Goal: Check status: Check status

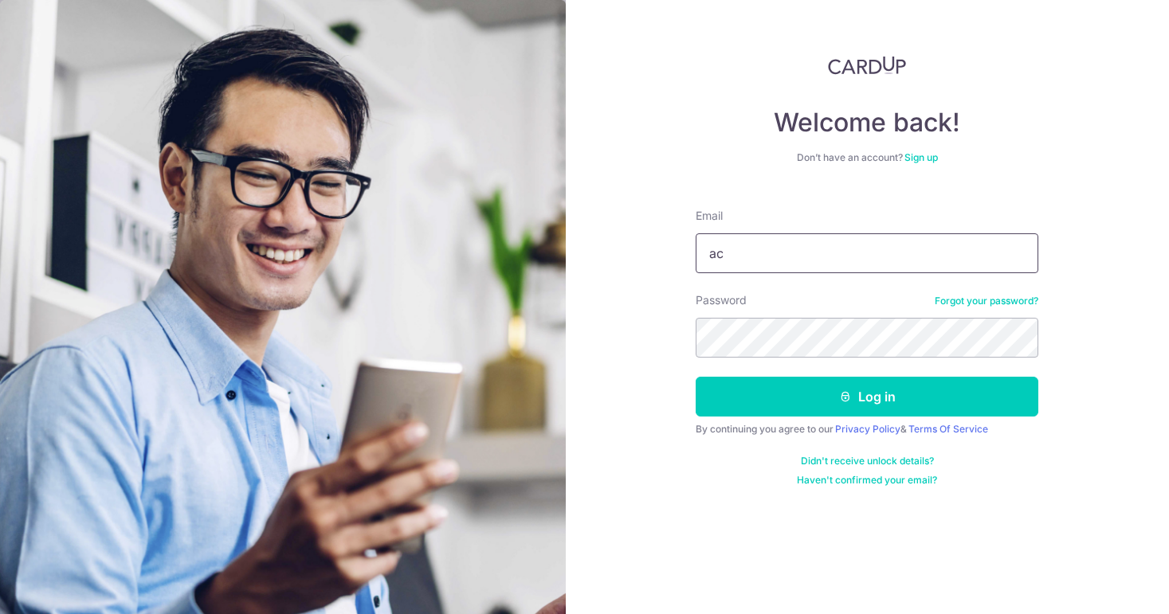
type input "a"
type input "[EMAIL_ADDRESS][DOMAIN_NAME]"
click at [867, 397] on button "Log in" at bounding box center [866, 397] width 343 height 40
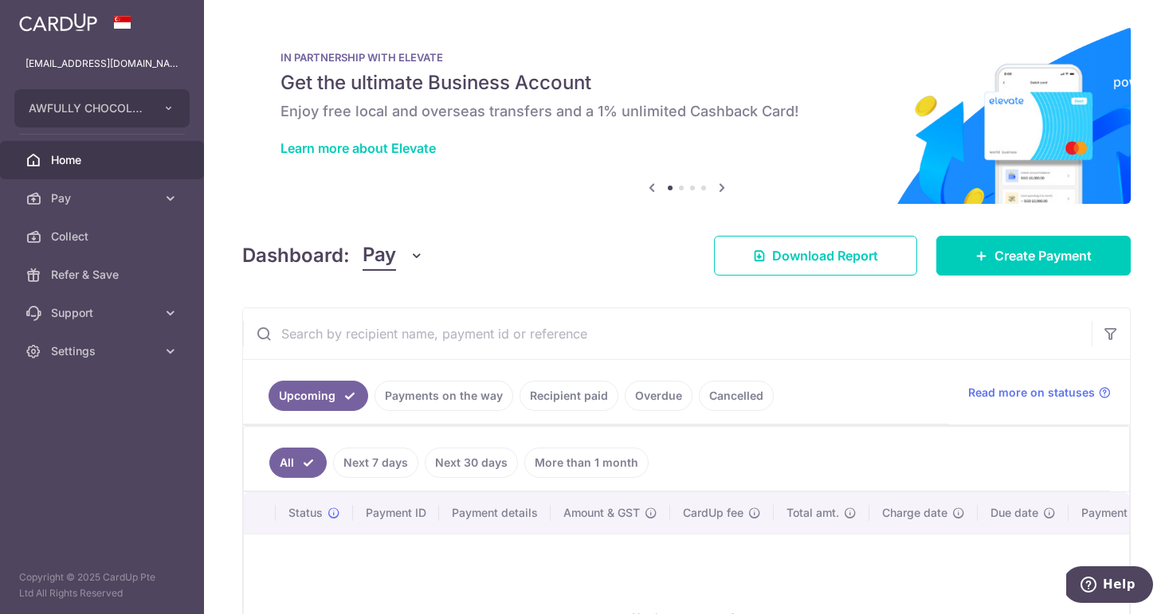
click at [382, 471] on link "Next 7 days" at bounding box center [375, 463] width 85 height 30
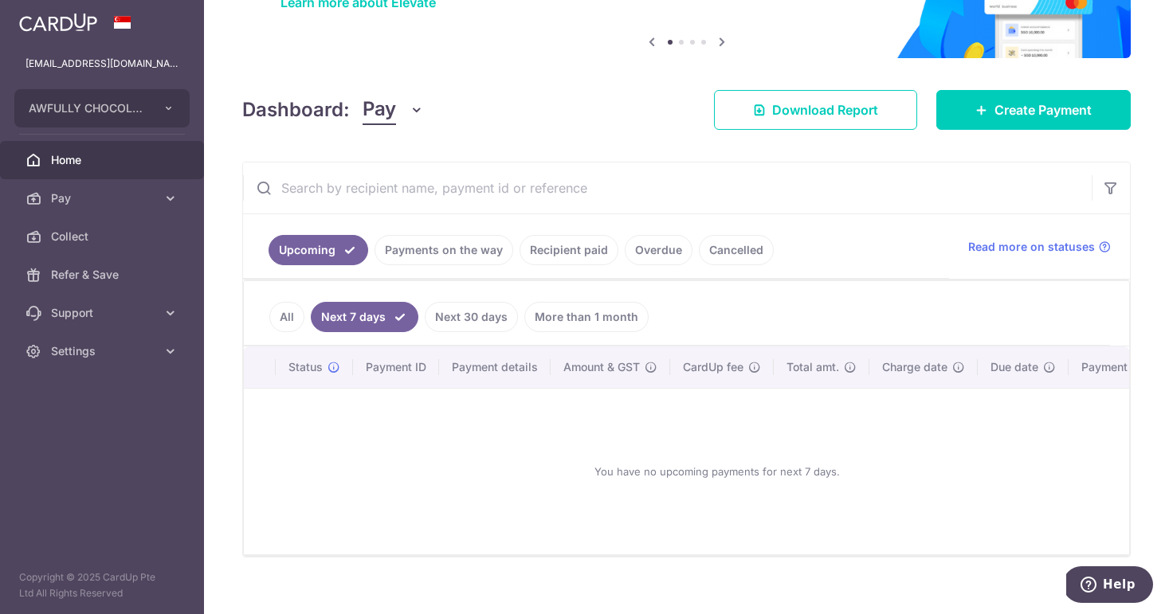
click at [468, 319] on link "Next 30 days" at bounding box center [471, 317] width 93 height 30
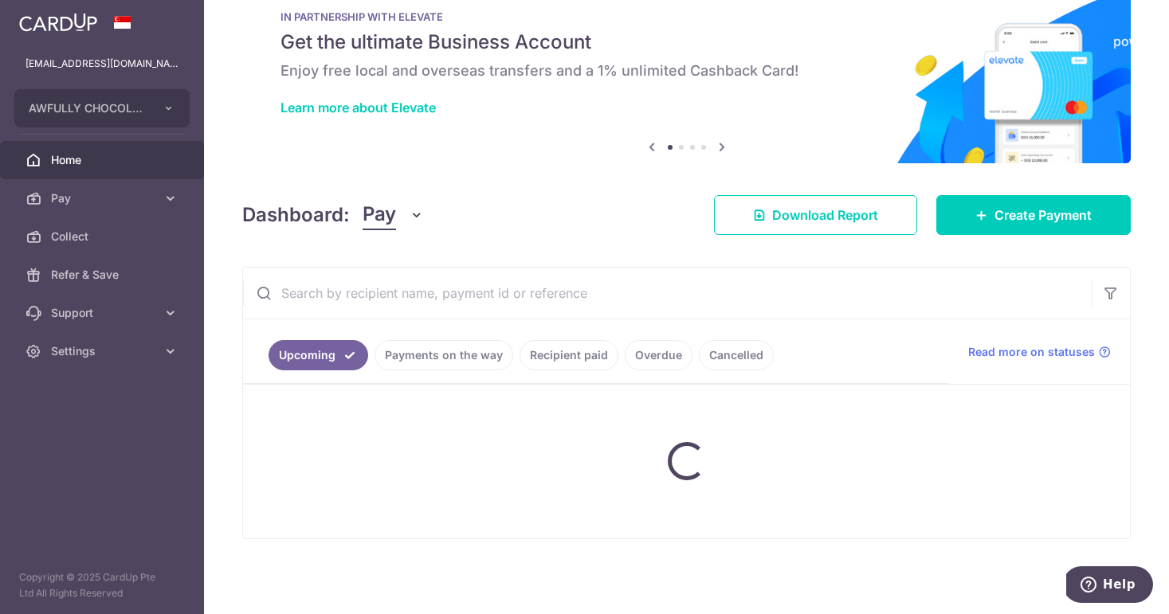
scroll to position [41, 0]
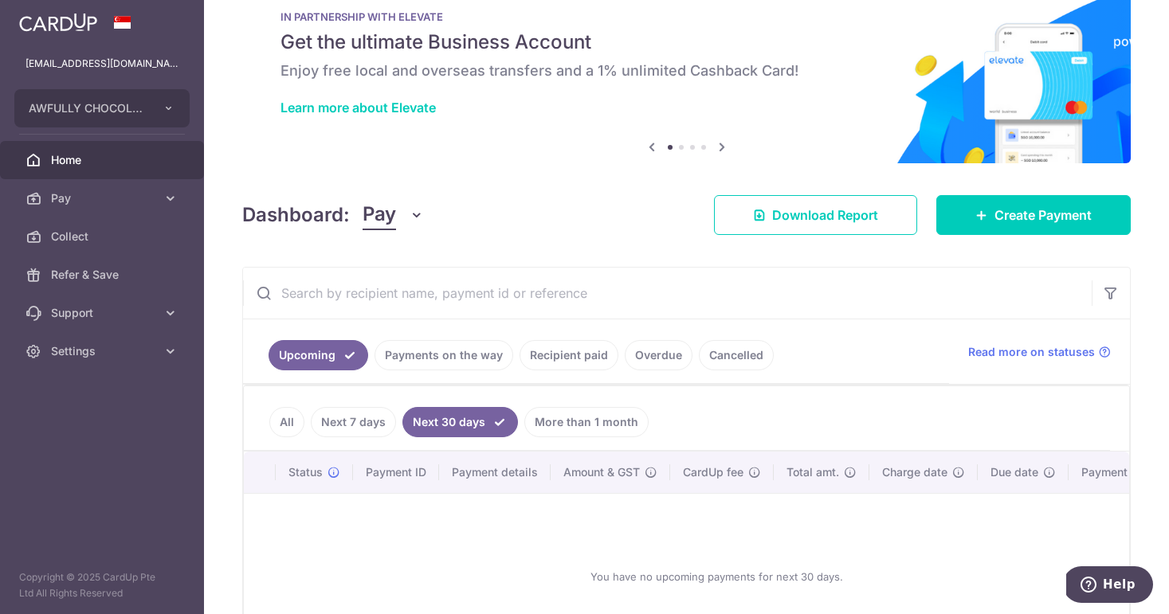
click at [576, 351] on link "Recipient paid" at bounding box center [568, 355] width 99 height 30
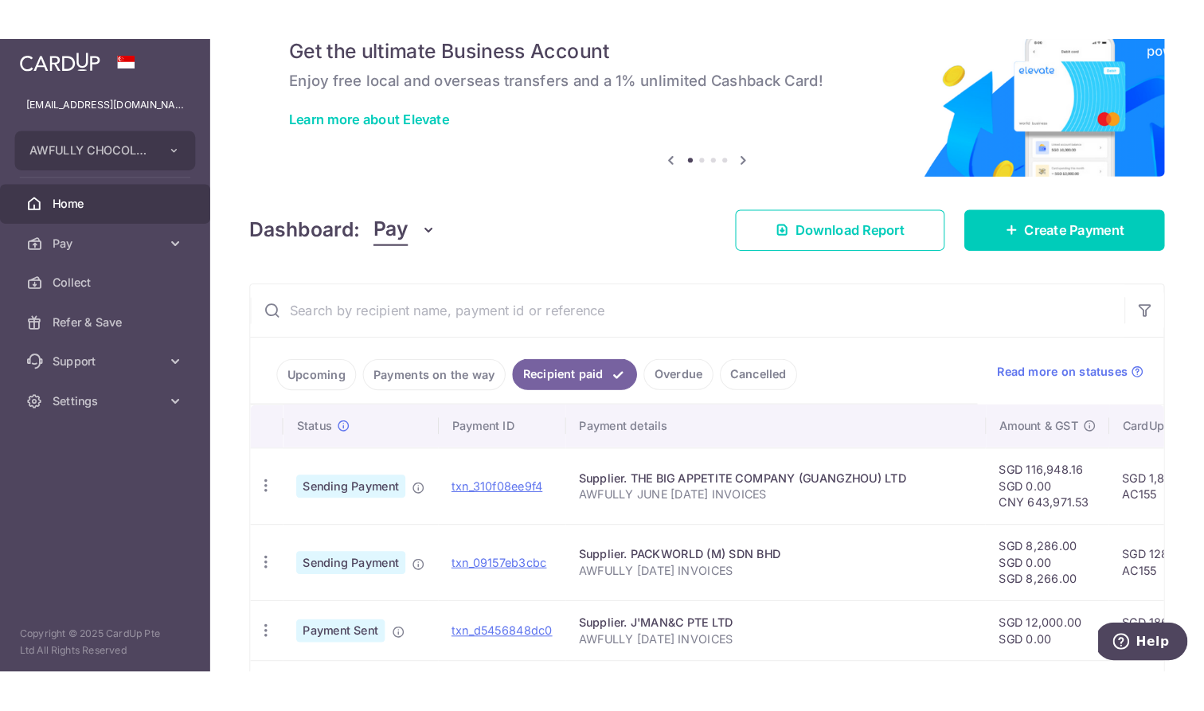
scroll to position [117, 0]
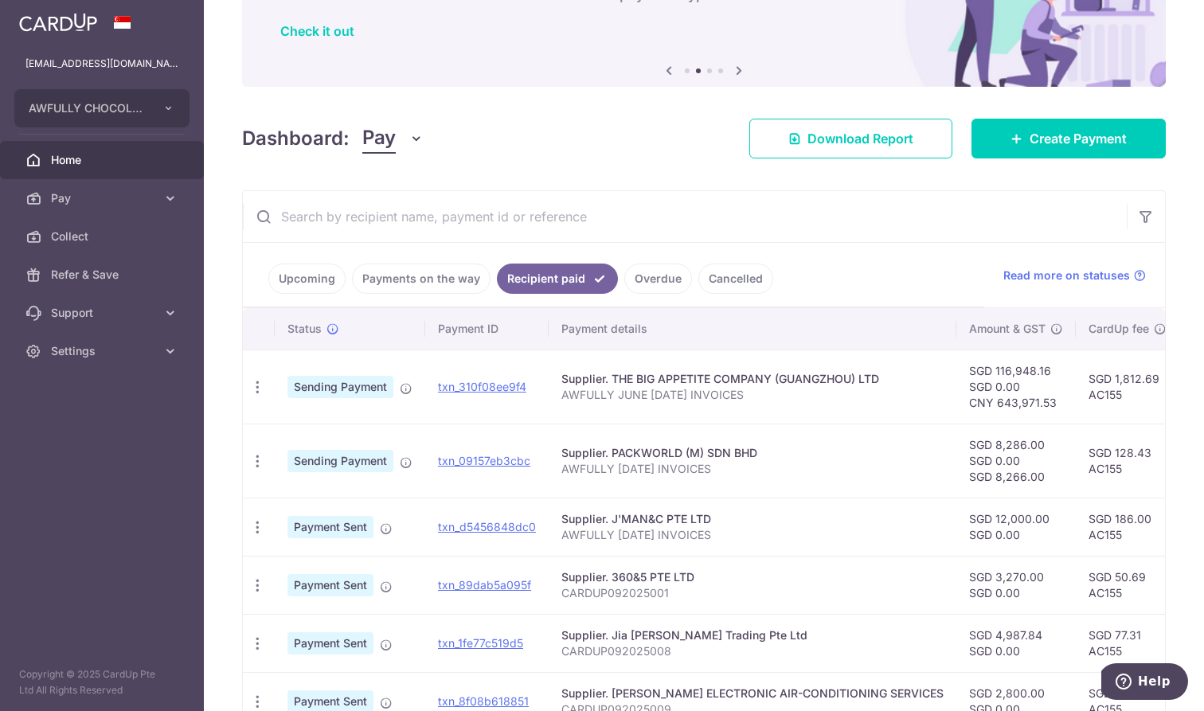
click at [826, 537] on p "AWFULLY [DATE] INVOICES" at bounding box center [753, 535] width 382 height 16
click at [388, 286] on link "Payments on the way" at bounding box center [421, 279] width 139 height 30
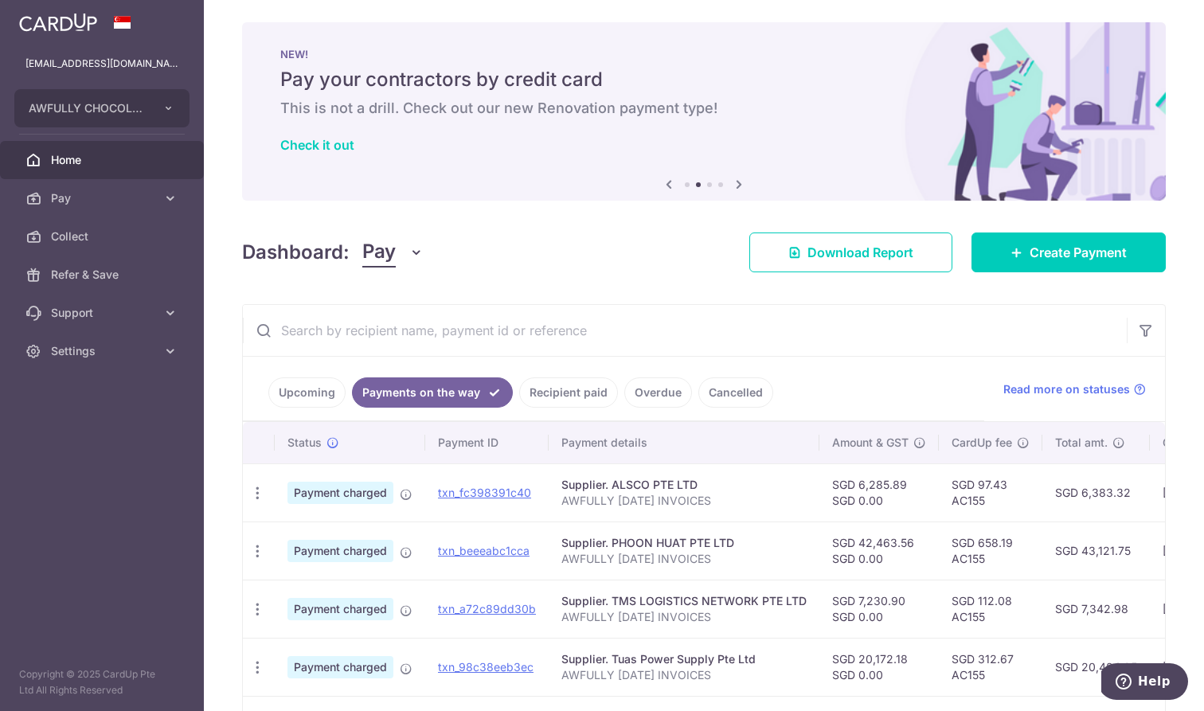
scroll to position [203, 0]
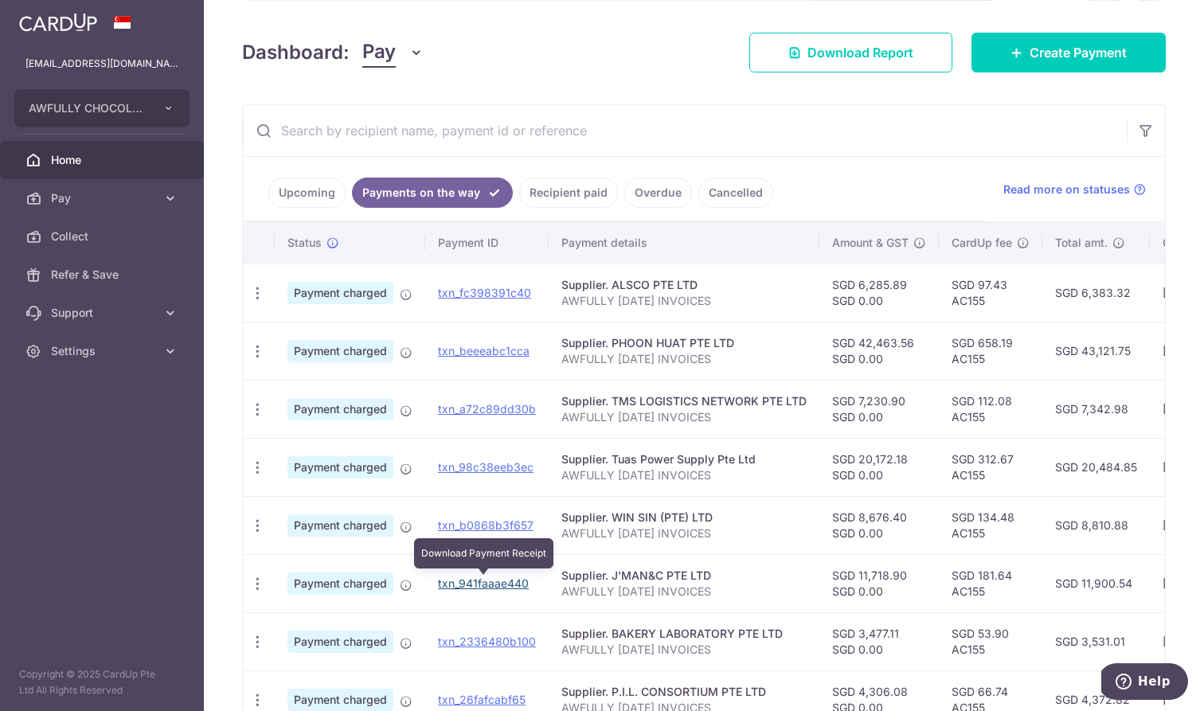
click at [480, 583] on link "txn_941faaae440" at bounding box center [483, 584] width 91 height 14
click at [669, 591] on p "AWFULLY [DATE] INVOICES" at bounding box center [684, 592] width 245 height 16
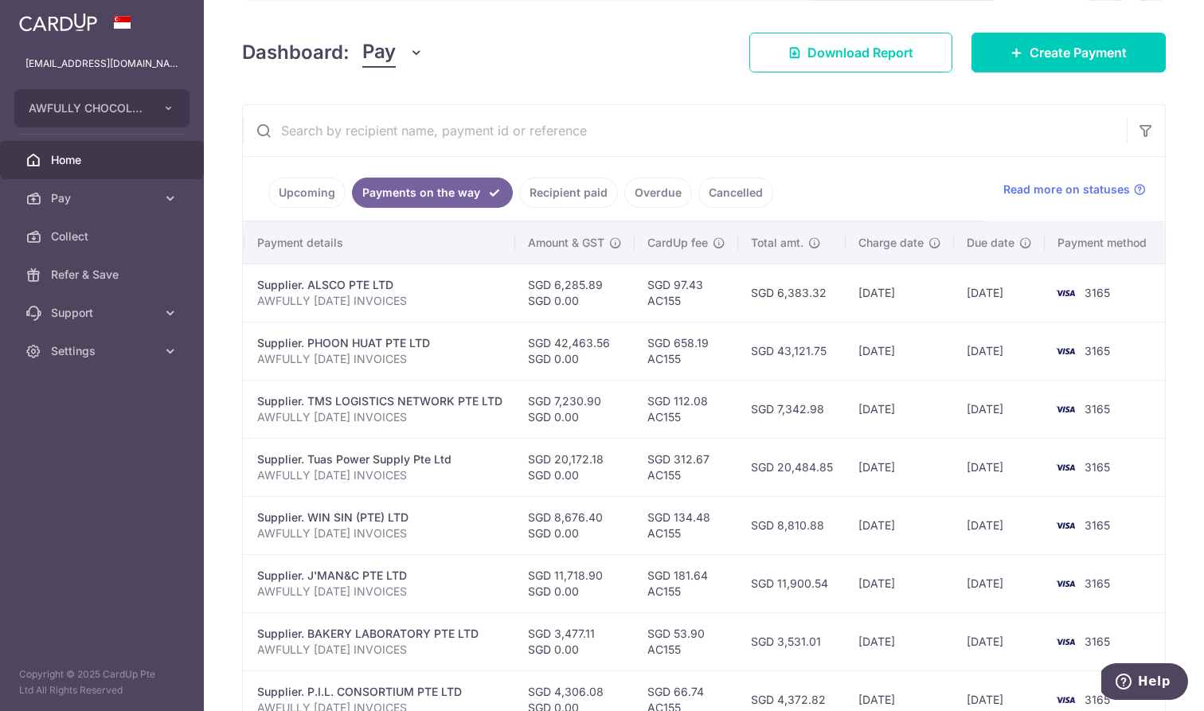
scroll to position [0, 0]
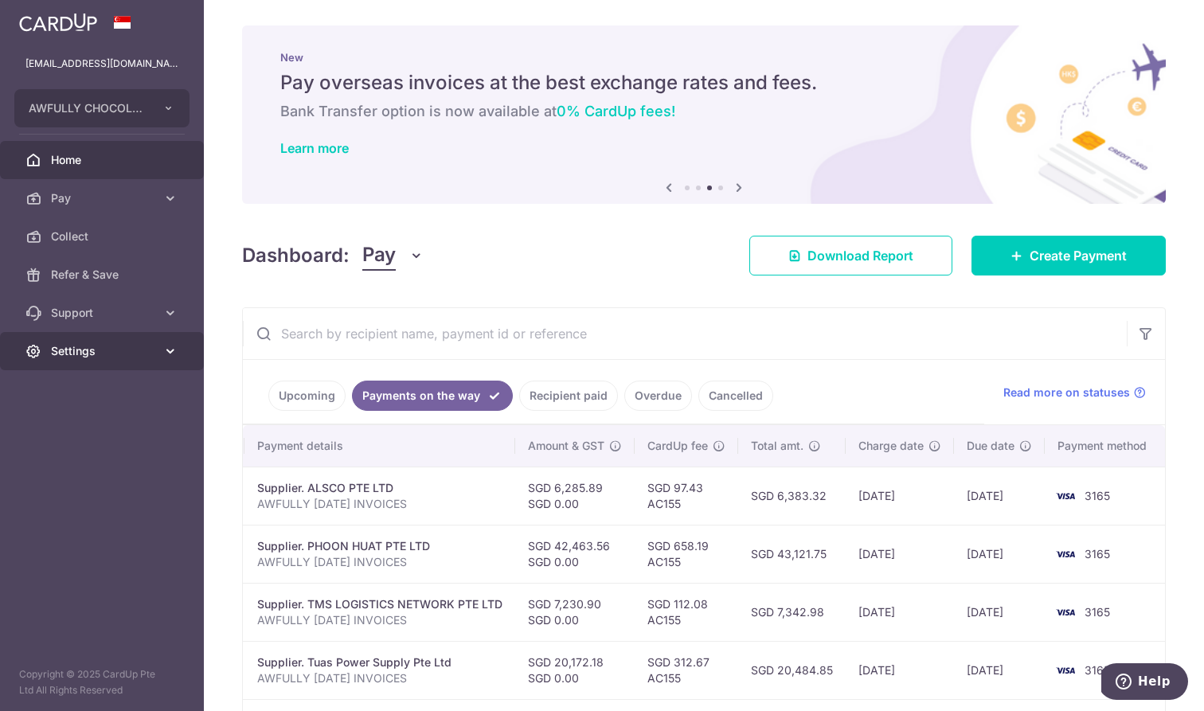
click at [76, 354] on span "Settings" at bounding box center [103, 351] width 105 height 16
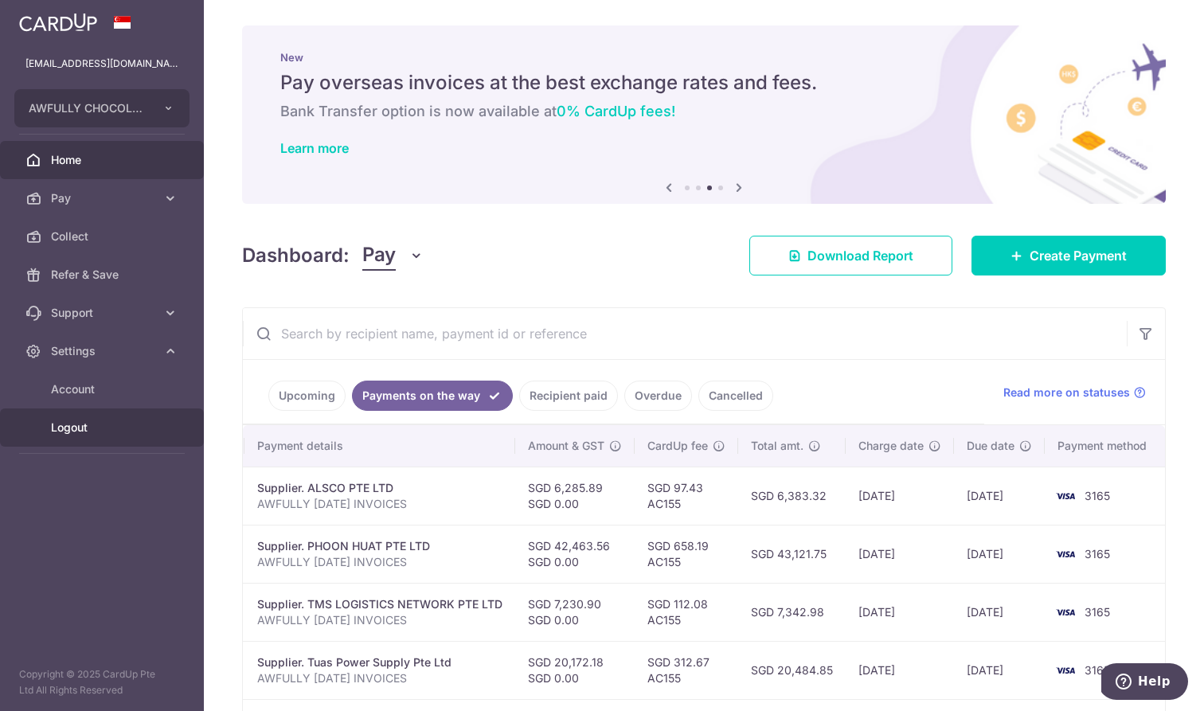
click at [76, 432] on span "Logout" at bounding box center [103, 428] width 105 height 16
